Goal: Information Seeking & Learning: Learn about a topic

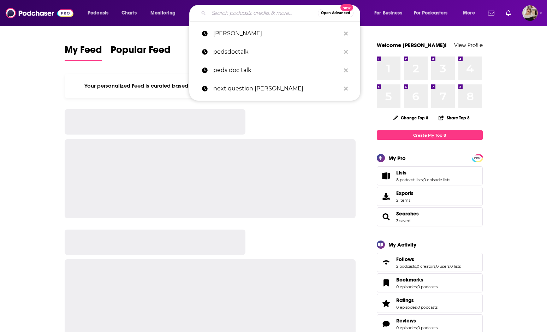
click at [270, 11] on input "Search podcasts, credits, & more..." at bounding box center [263, 12] width 109 height 11
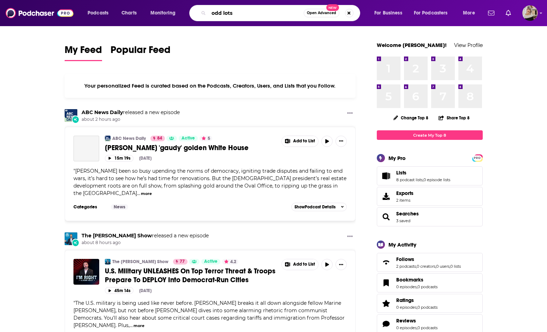
type input "odd lots"
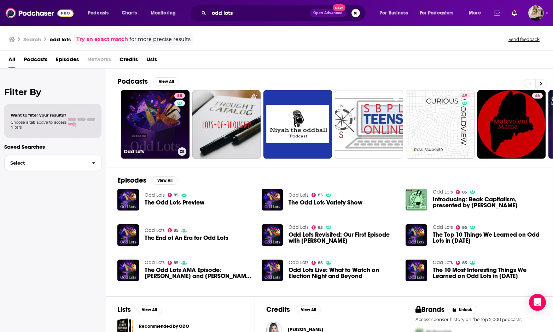
click at [137, 141] on link "85 Odd Lots" at bounding box center [155, 124] width 69 height 69
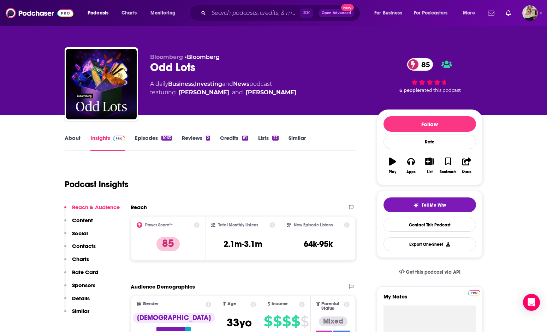
click at [78, 135] on link "About" at bounding box center [73, 143] width 16 height 16
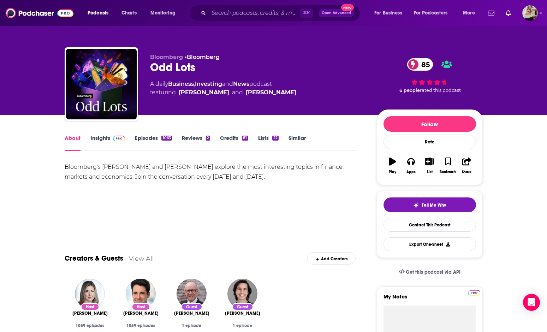
click at [100, 139] on link "Insights" at bounding box center [107, 143] width 35 height 16
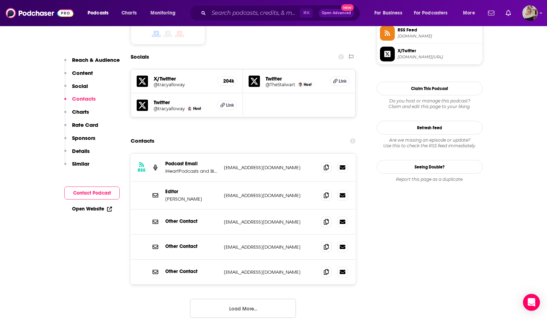
scroll to position [565, 0]
